Goal: Task Accomplishment & Management: Manage account settings

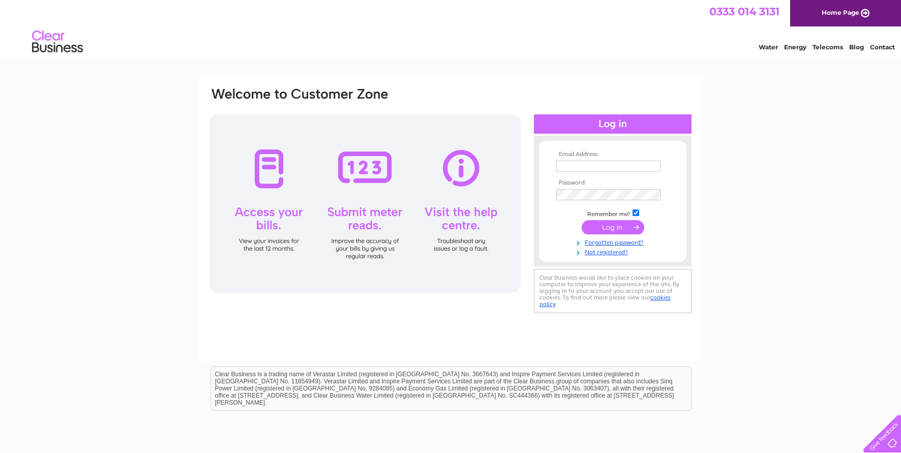
type input "[EMAIL_ADDRESS][DOMAIN_NAME]"
click at [607, 228] on input "submit" at bounding box center [613, 227] width 63 height 14
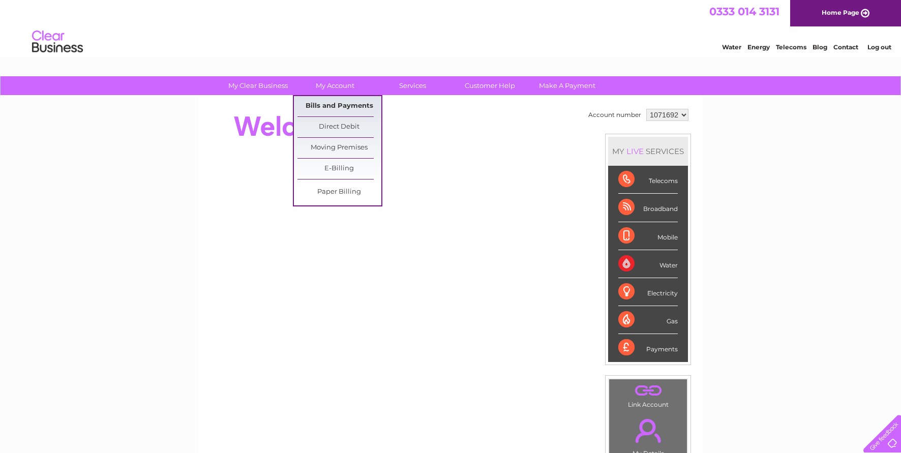
click at [343, 105] on link "Bills and Payments" at bounding box center [340, 106] width 84 height 20
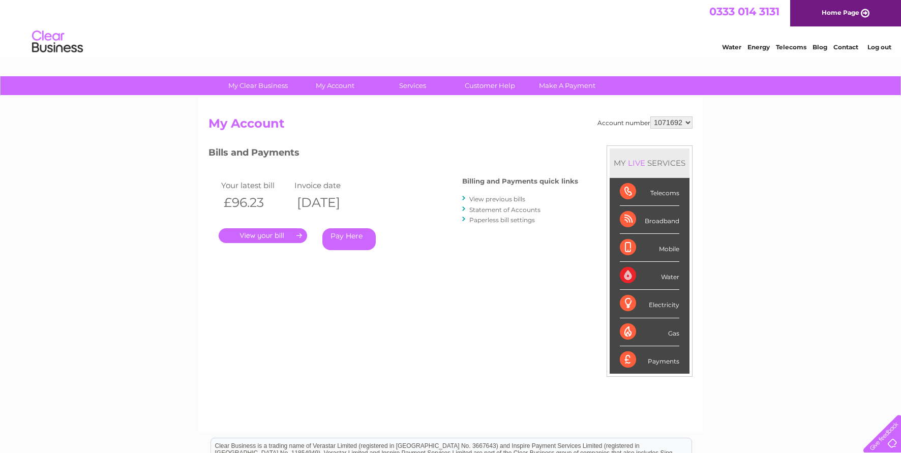
click at [281, 235] on link "." at bounding box center [263, 235] width 89 height 15
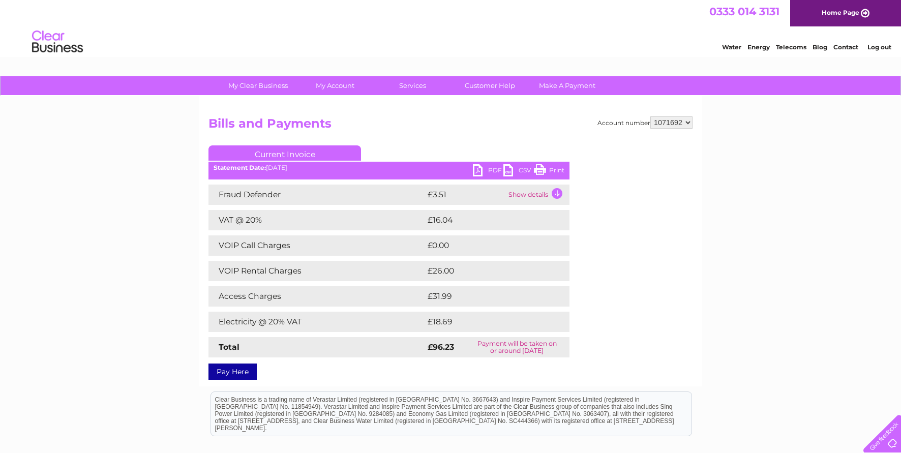
click at [492, 170] on link "PDF" at bounding box center [488, 171] width 31 height 15
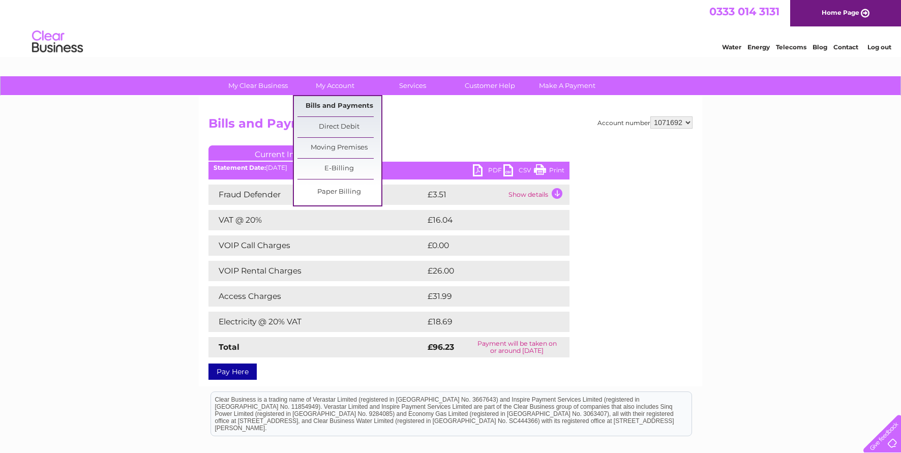
click at [335, 104] on link "Bills and Payments" at bounding box center [340, 106] width 84 height 20
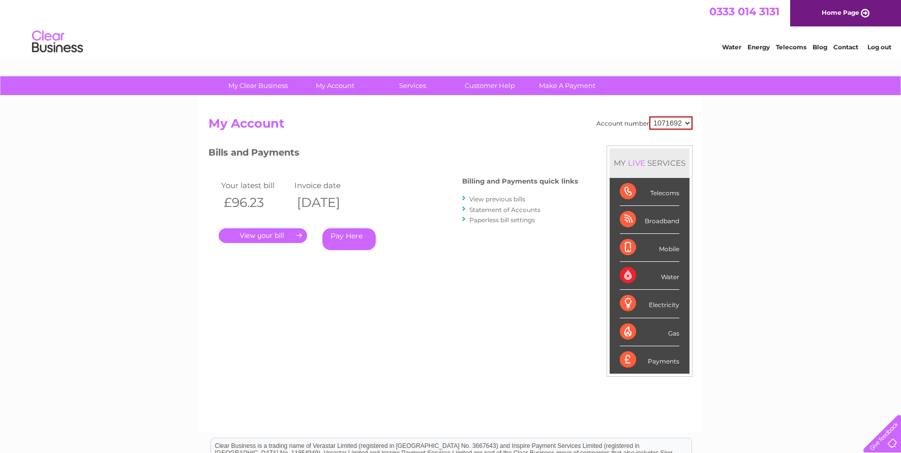
click at [500, 197] on link "View previous bills" at bounding box center [498, 199] width 56 height 8
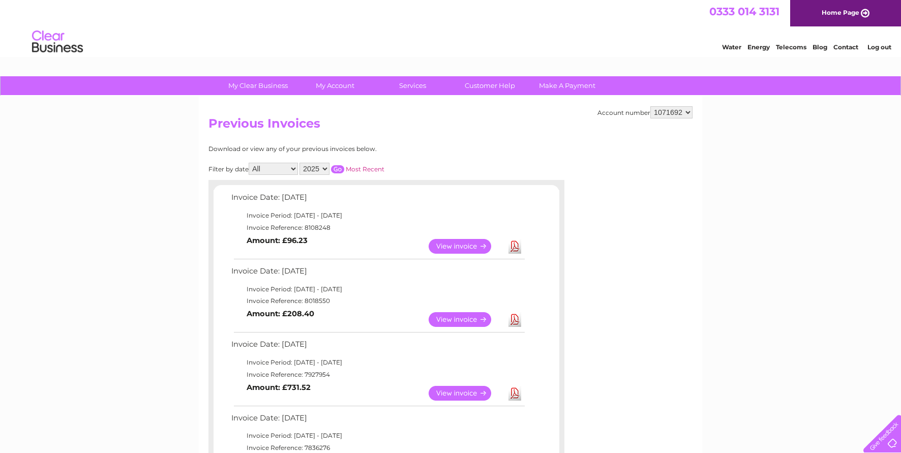
click at [476, 318] on link "View" at bounding box center [466, 319] width 75 height 15
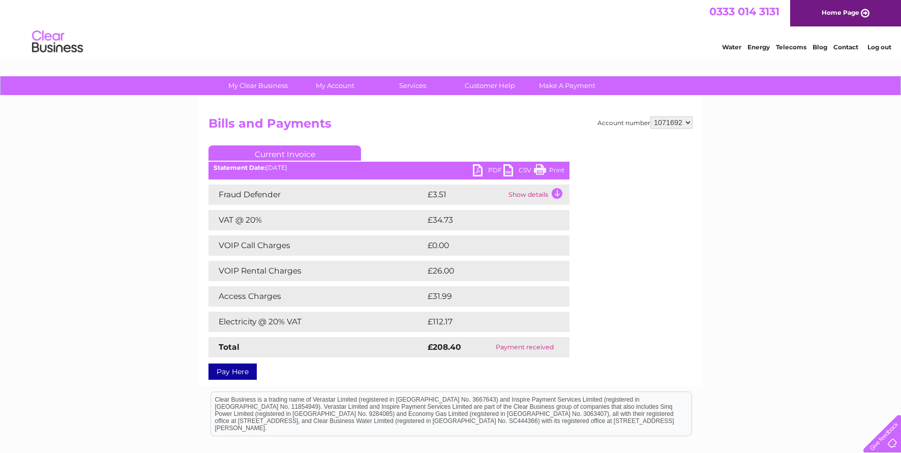
click at [483, 166] on link "PDF" at bounding box center [488, 171] width 31 height 15
